Goal: Check status: Check status

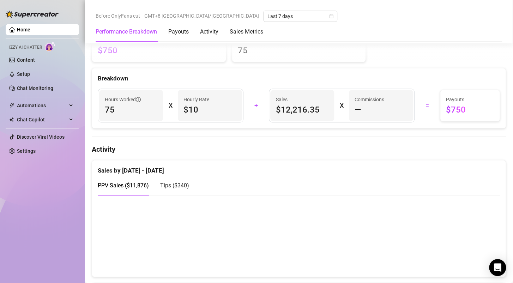
scroll to position [353, 0]
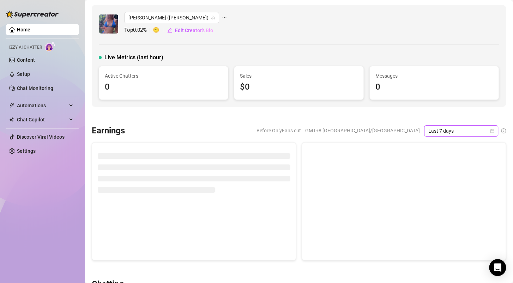
click at [489, 131] on div "Last 7 days" at bounding box center [461, 130] width 74 height 11
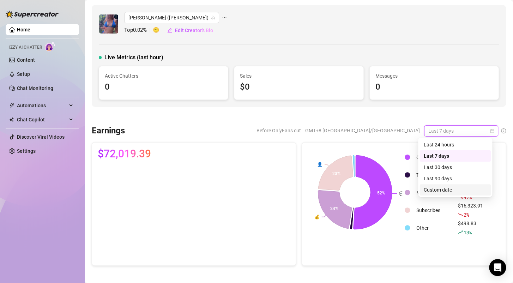
click at [433, 191] on div "Custom date" at bounding box center [455, 190] width 63 height 8
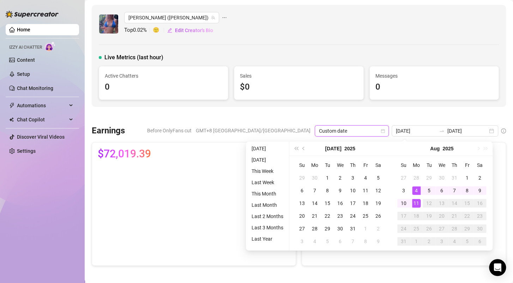
type input "[DATE]"
click at [416, 206] on div "11" at bounding box center [416, 203] width 8 height 8
click at [417, 203] on div "11" at bounding box center [416, 203] width 8 height 8
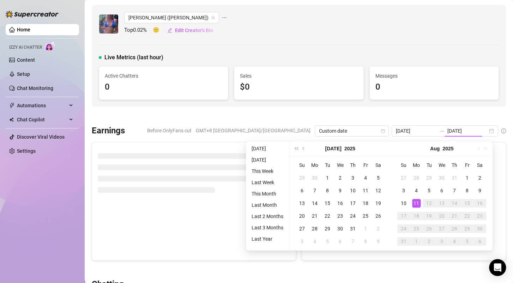
type input "[DATE]"
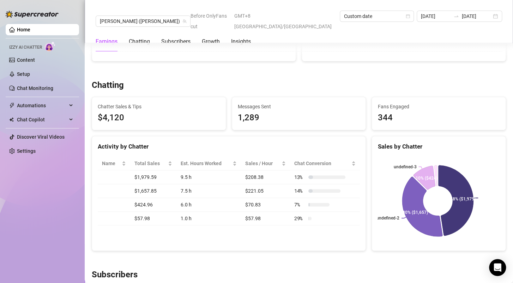
scroll to position [212, 0]
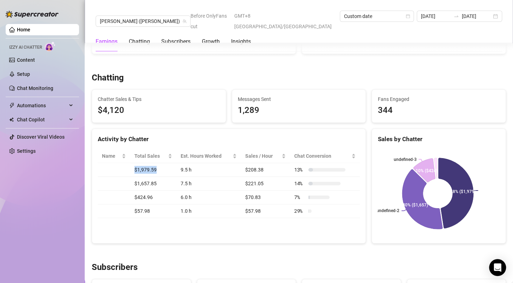
drag, startPoint x: 138, startPoint y: 171, endPoint x: 168, endPoint y: 170, distance: 30.4
click at [168, 170] on tr "$1,979.59 9.5 h $208.38 13 %" at bounding box center [229, 170] width 262 height 14
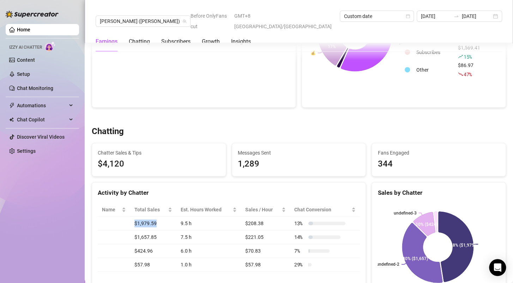
scroll to position [141, 0]
